Goal: Navigation & Orientation: Find specific page/section

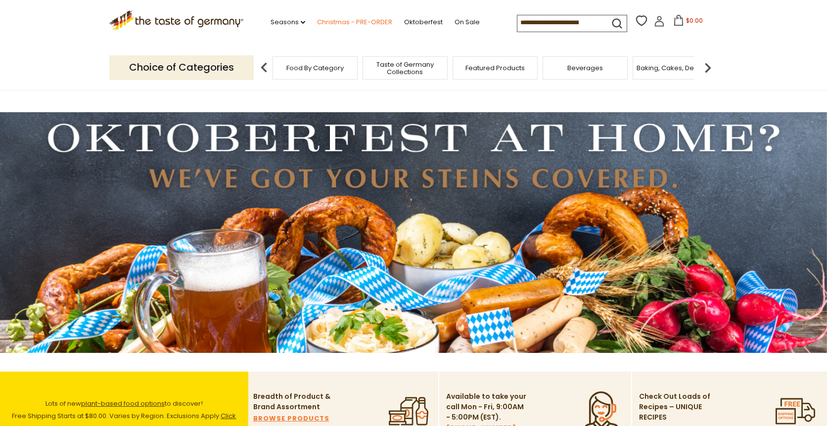
click at [355, 23] on link "Christmas - PRE-ORDER" at bounding box center [354, 22] width 75 height 11
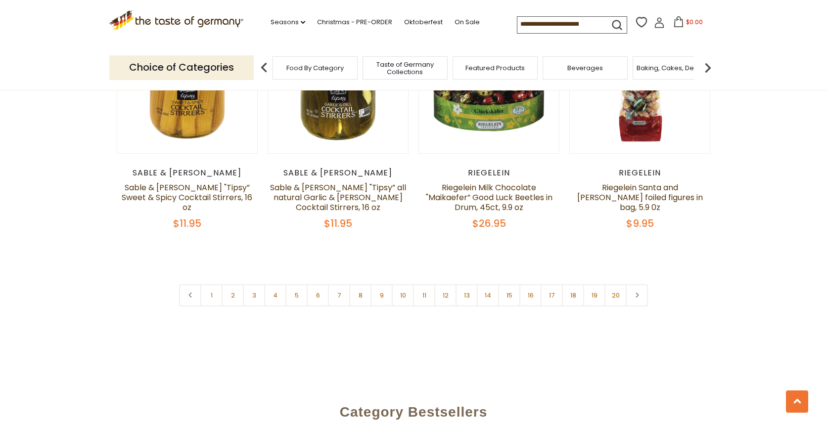
scroll to position [2357, 0]
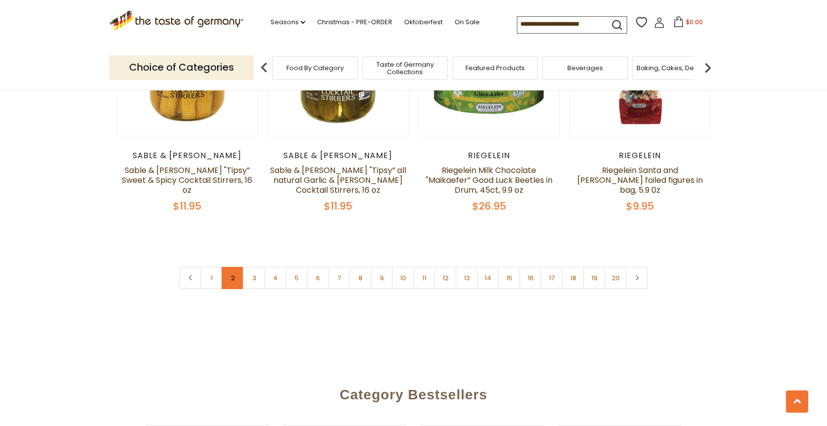
click at [229, 270] on link "2" at bounding box center [233, 278] width 22 height 22
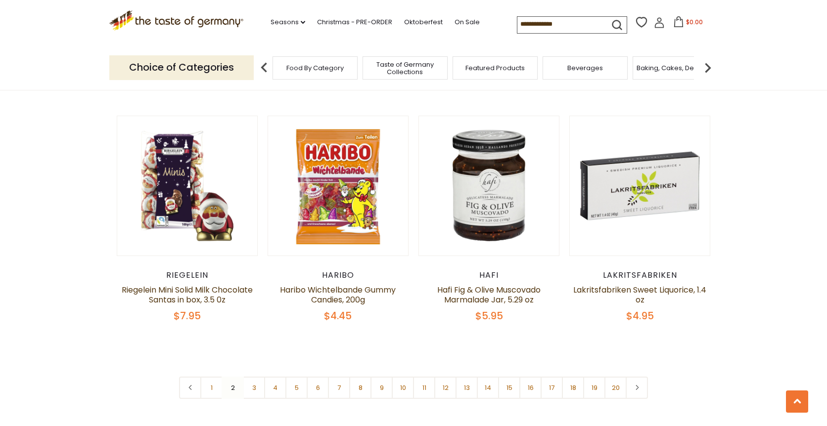
scroll to position [2285, 0]
click at [252, 376] on link "3" at bounding box center [254, 387] width 22 height 22
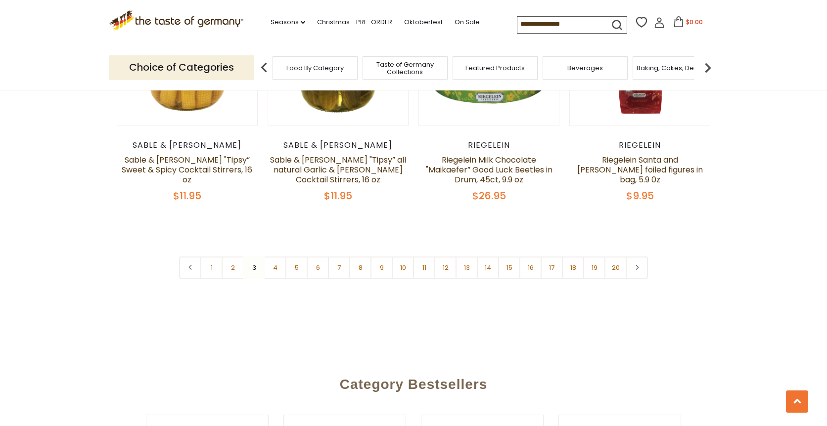
scroll to position [2388, 0]
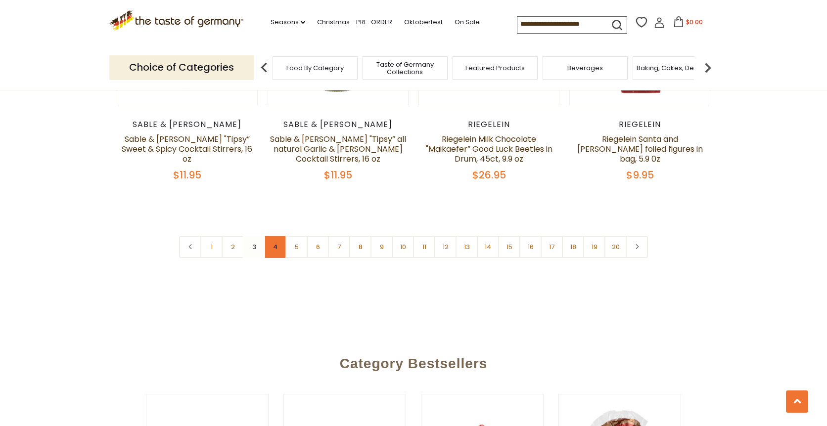
click at [278, 240] on link "4" at bounding box center [275, 247] width 22 height 22
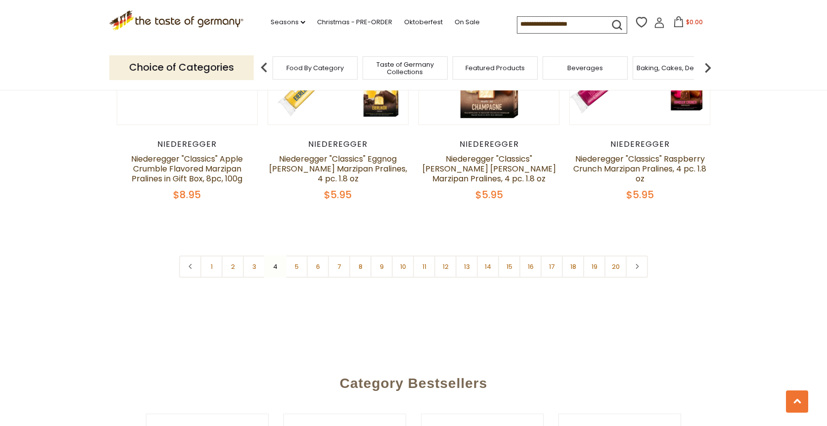
scroll to position [2389, 0]
click at [296, 255] on link "5" at bounding box center [296, 266] width 22 height 22
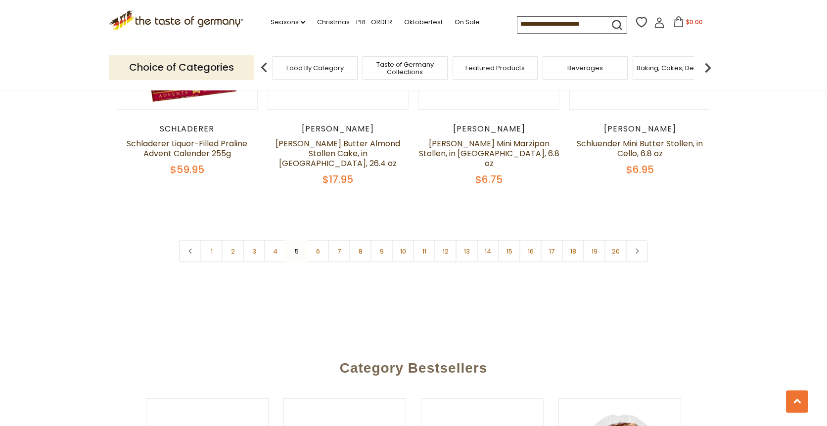
scroll to position [2402, 0]
click at [319, 239] on link "6" at bounding box center [318, 250] width 22 height 22
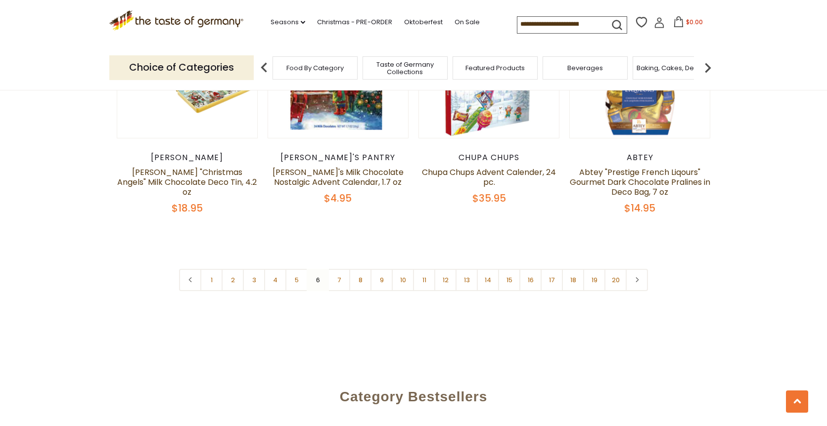
scroll to position [2422, 0]
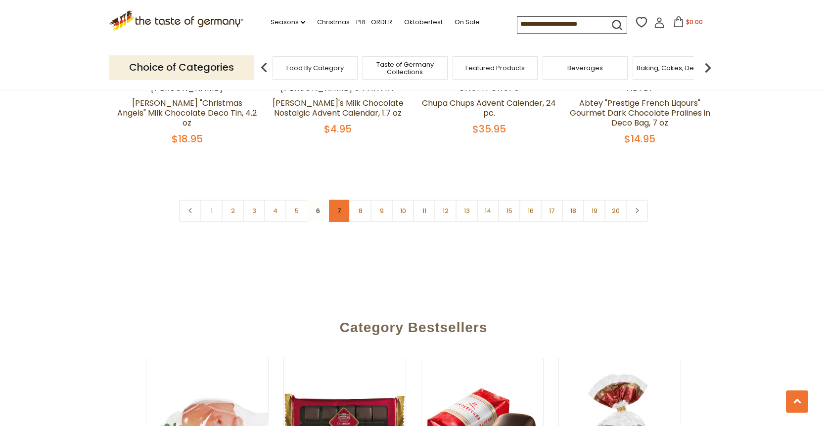
click at [340, 200] on link "7" at bounding box center [339, 211] width 22 height 22
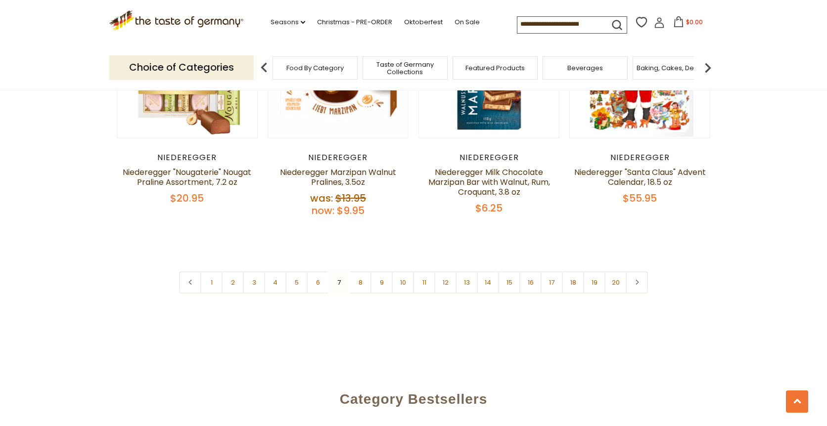
scroll to position [2393, 0]
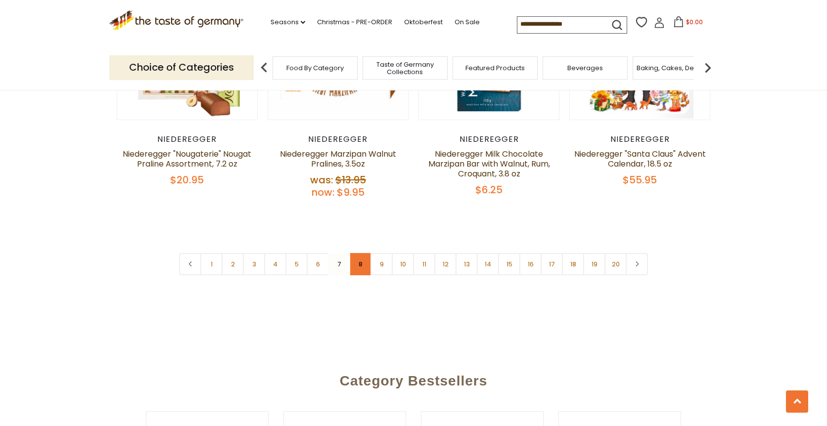
click at [360, 255] on link "8" at bounding box center [360, 264] width 22 height 22
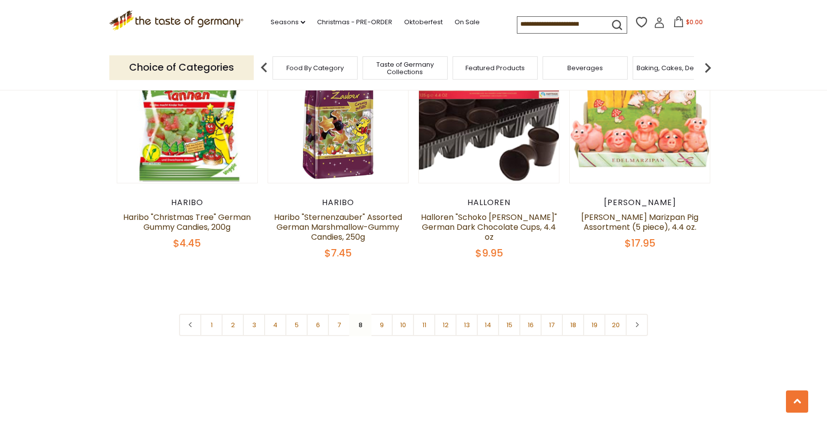
scroll to position [2322, 0]
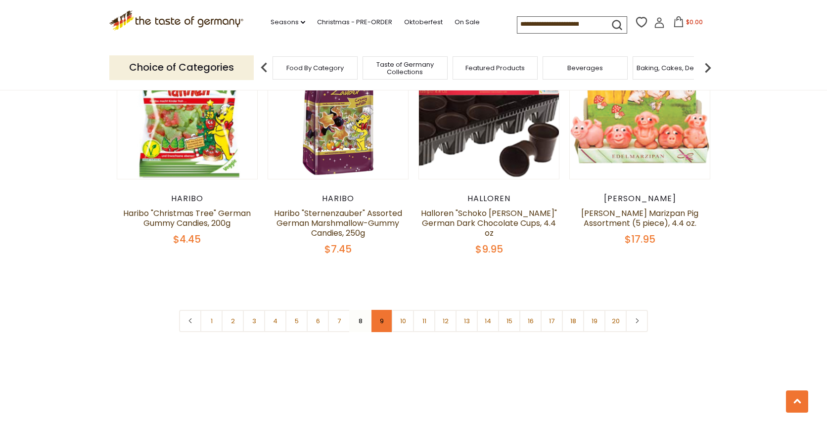
click at [382, 310] on link "9" at bounding box center [381, 321] width 22 height 22
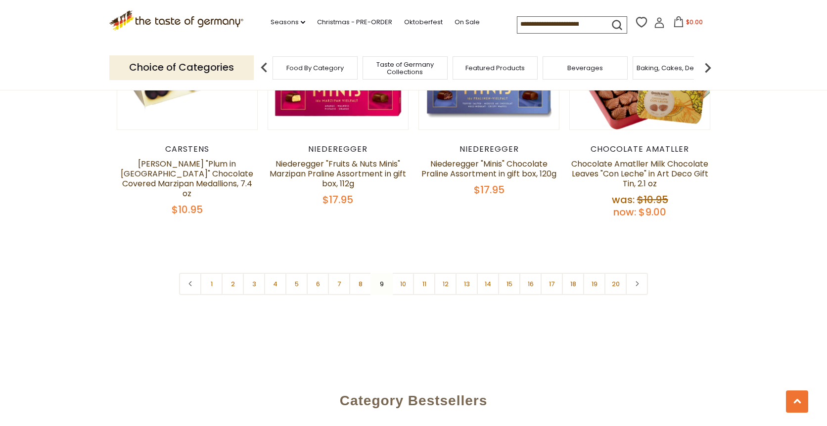
scroll to position [2440, 0]
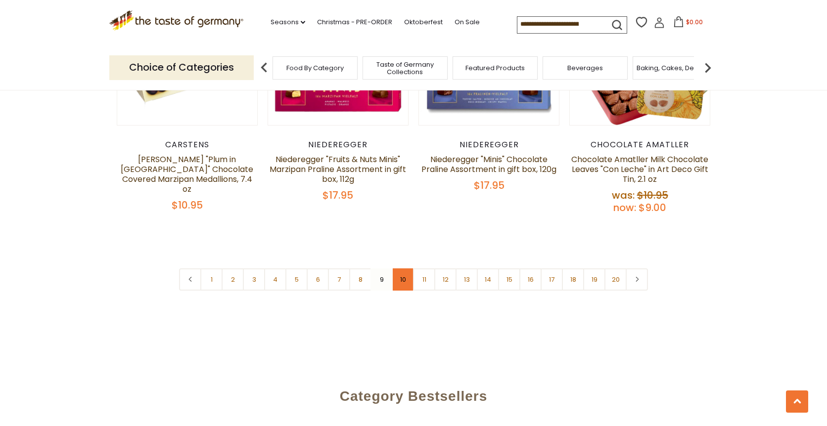
click at [404, 269] on link "10" at bounding box center [403, 280] width 22 height 22
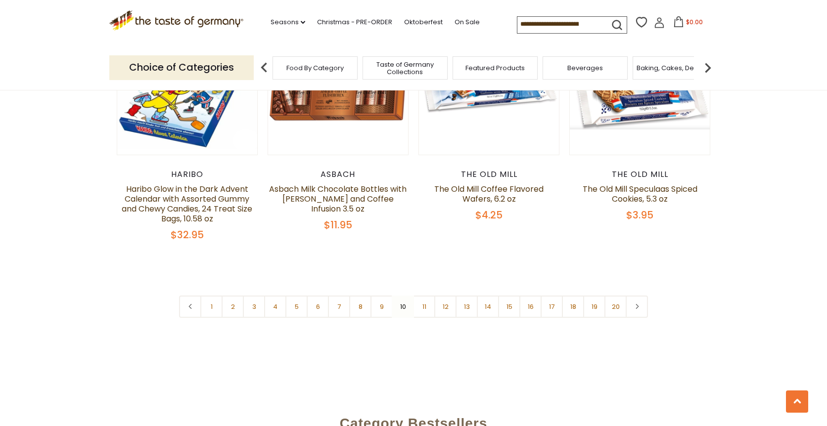
scroll to position [2390, 0]
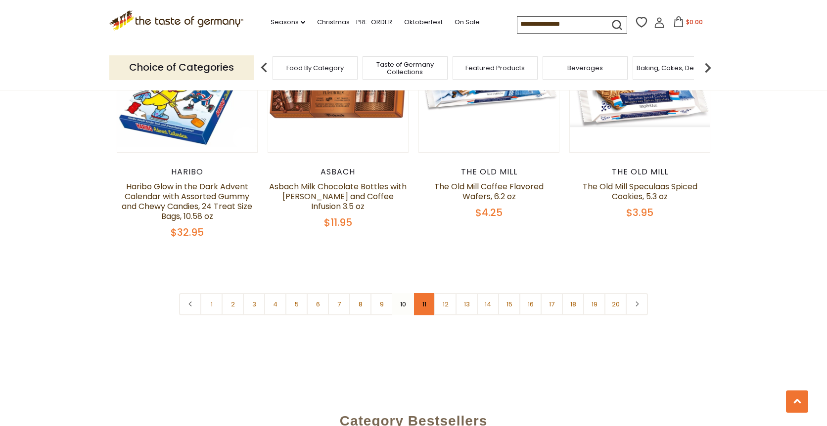
click at [423, 293] on link "11" at bounding box center [424, 304] width 22 height 22
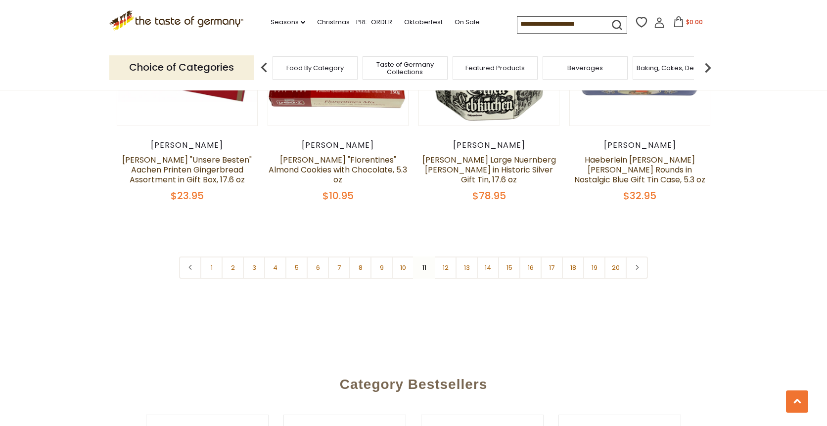
scroll to position [2396, 0]
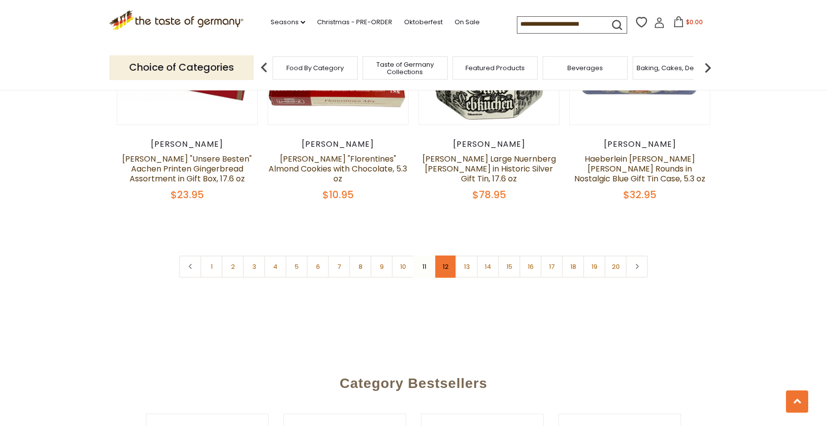
click at [447, 259] on link "12" at bounding box center [445, 267] width 22 height 22
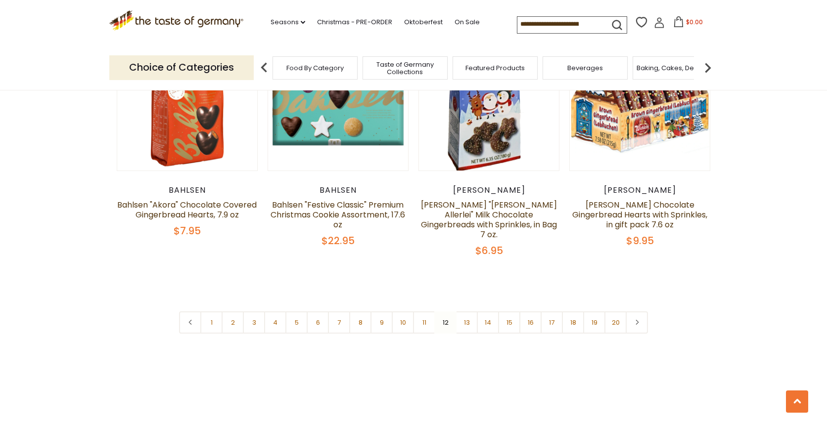
scroll to position [2372, 0]
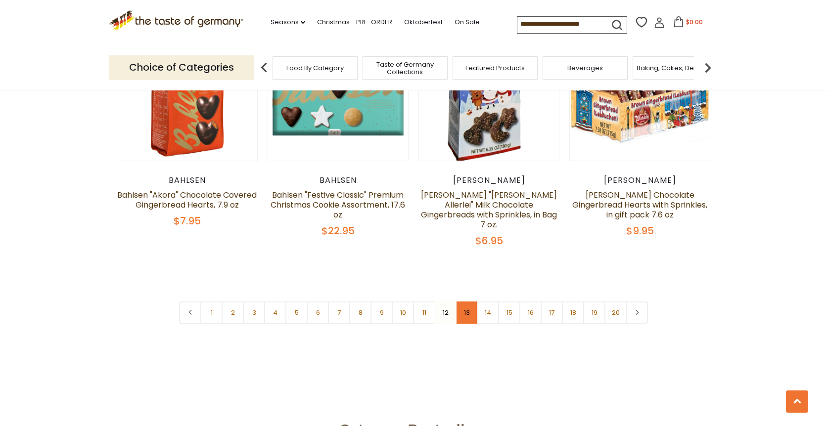
click at [471, 302] on link "13" at bounding box center [467, 313] width 22 height 22
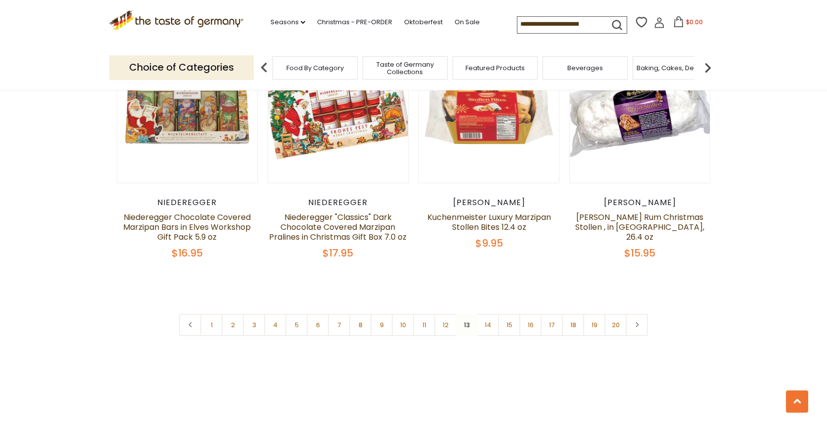
scroll to position [2342, 0]
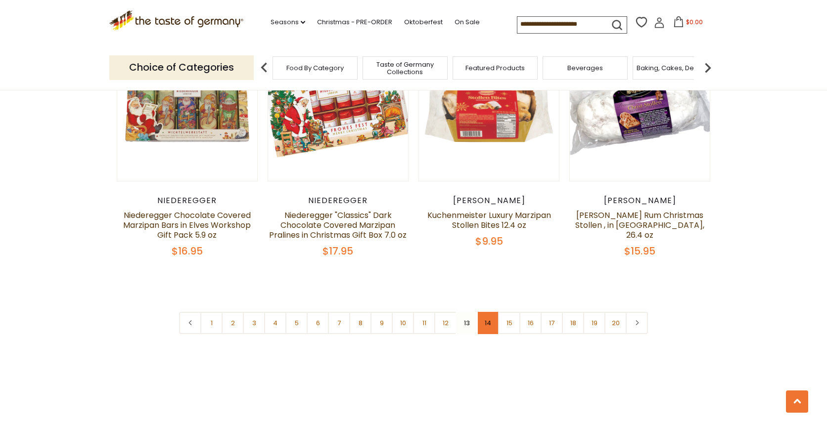
click at [490, 324] on link "14" at bounding box center [488, 323] width 22 height 22
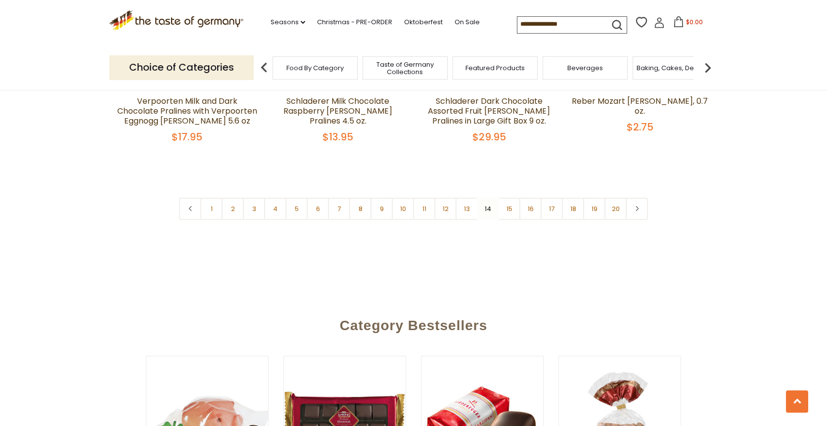
scroll to position [2488, 0]
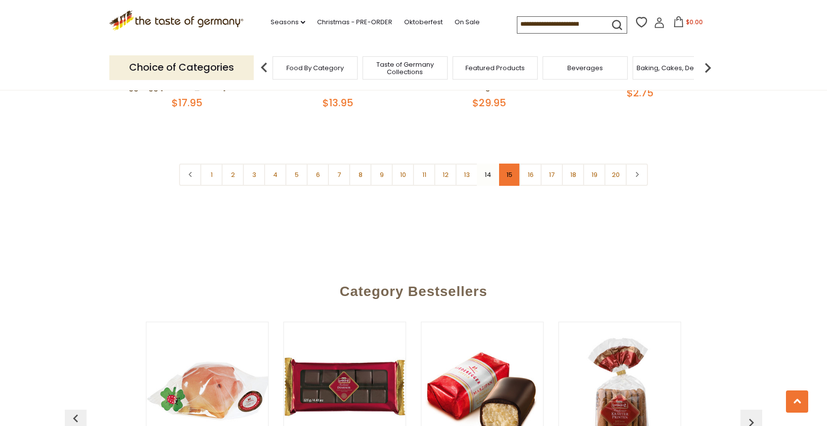
click at [510, 168] on link "15" at bounding box center [509, 175] width 22 height 22
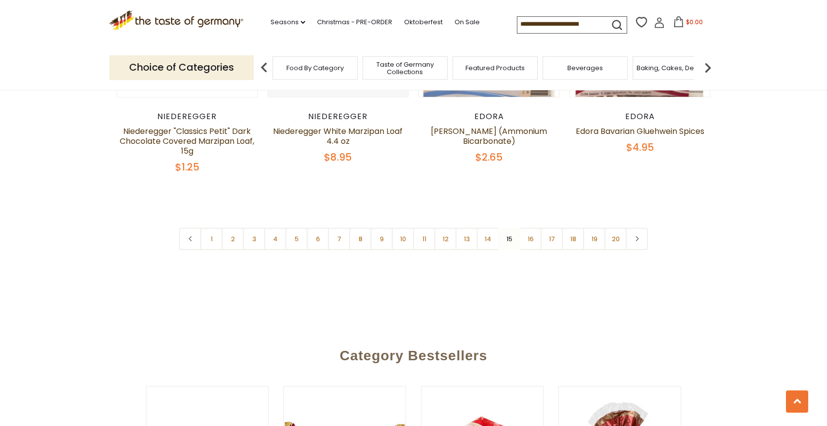
scroll to position [2435, 0]
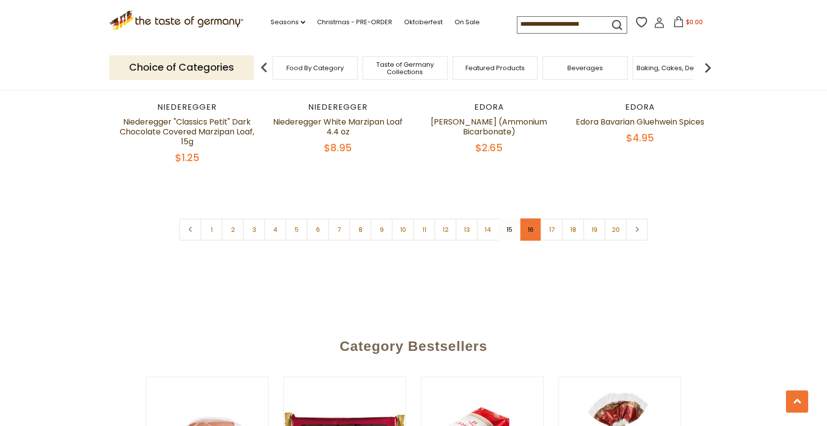
click at [533, 219] on link "16" at bounding box center [530, 230] width 22 height 22
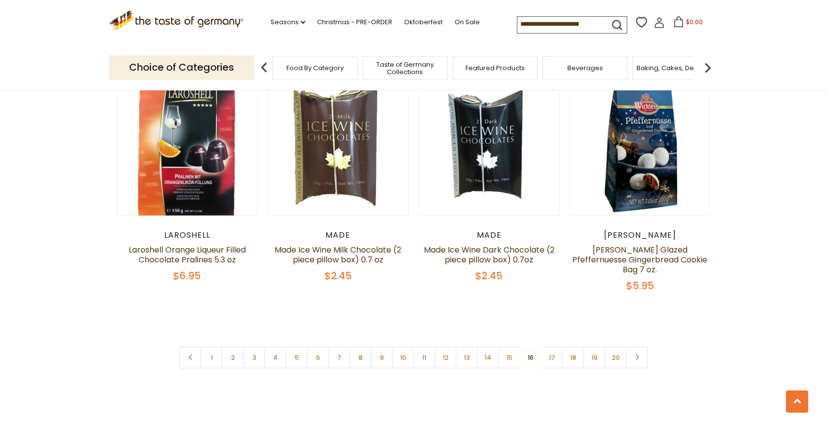
scroll to position [2277, 0]
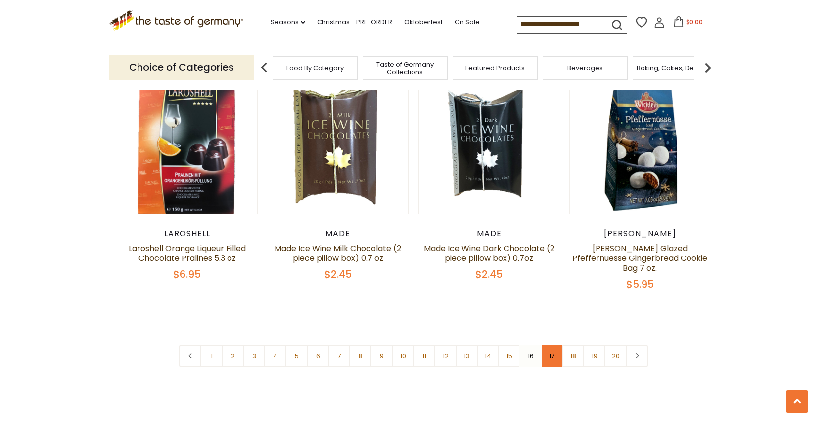
click at [551, 345] on link "17" at bounding box center [552, 356] width 22 height 22
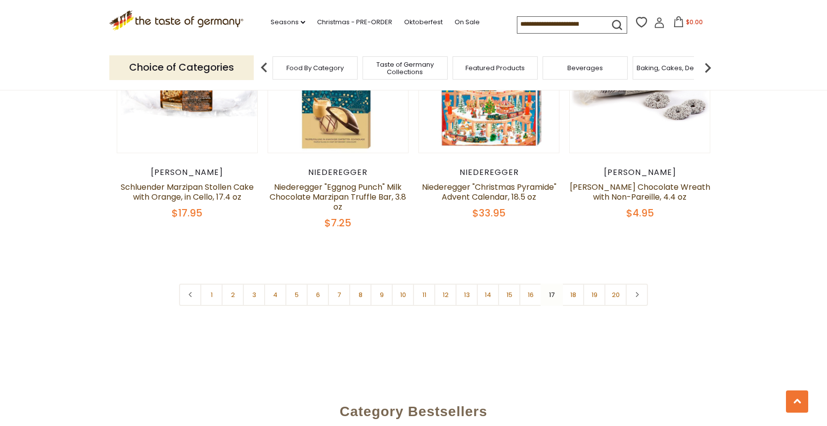
scroll to position [2344, 0]
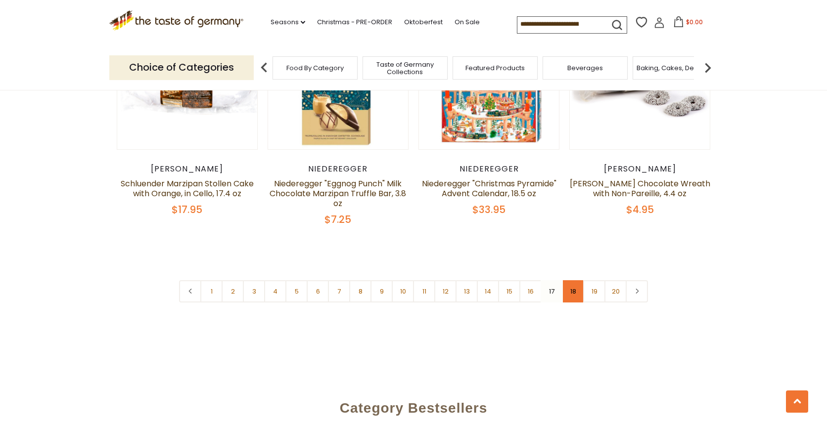
click at [575, 280] on link "18" at bounding box center [573, 291] width 22 height 22
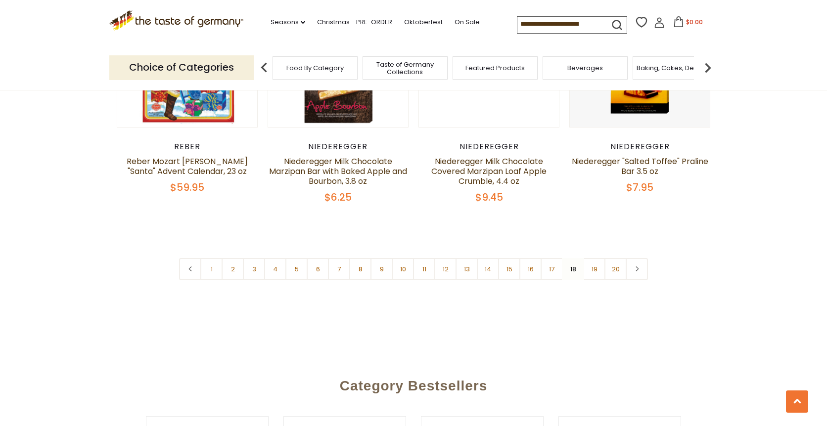
scroll to position [2388, 0]
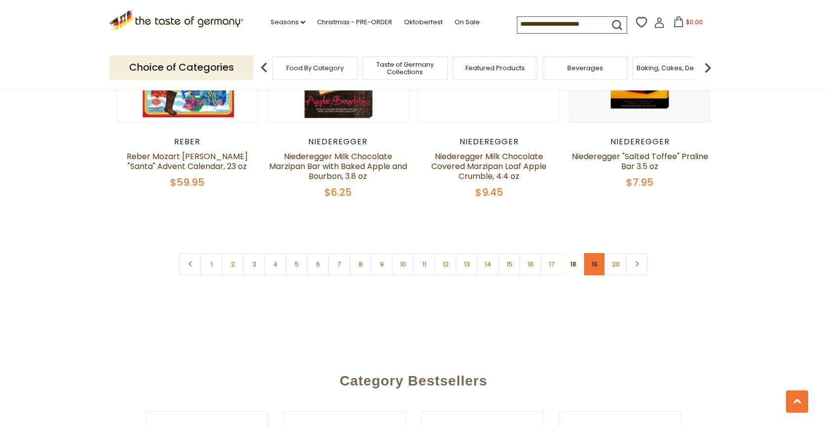
click at [594, 253] on link "19" at bounding box center [594, 264] width 22 height 22
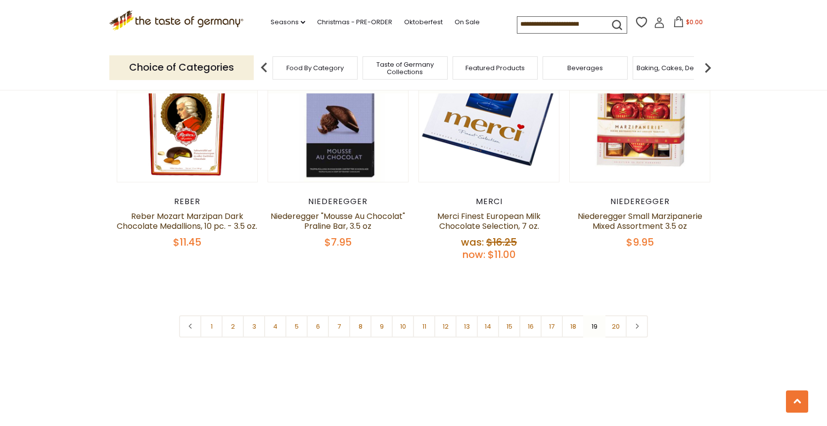
scroll to position [2357, 0]
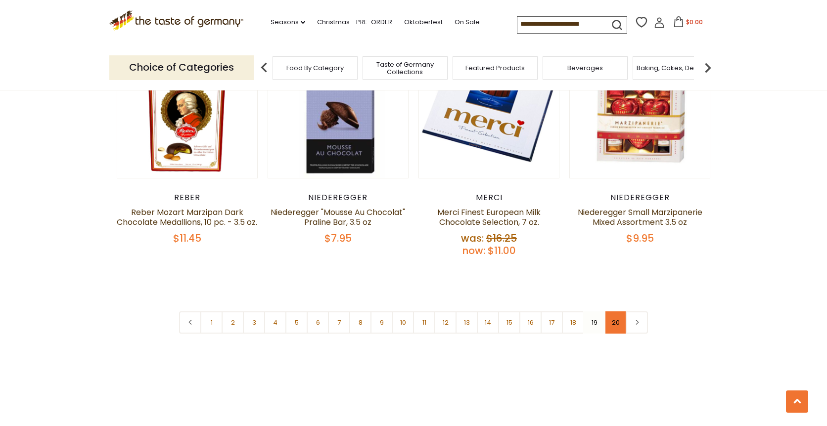
click at [614, 312] on link "20" at bounding box center [615, 323] width 22 height 22
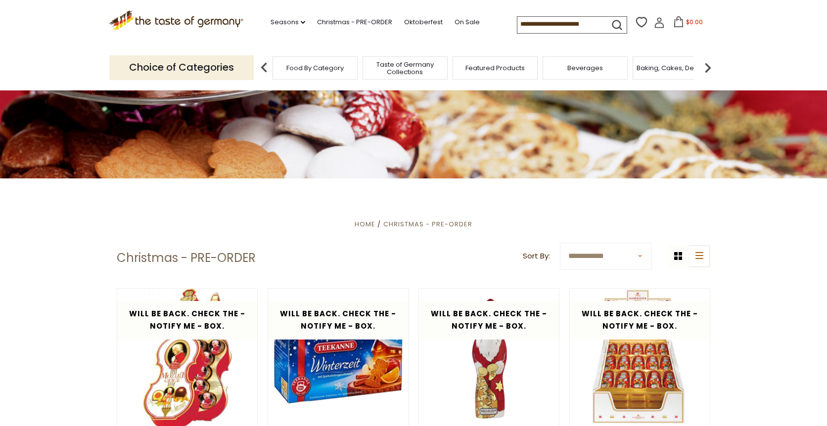
scroll to position [7, 0]
